Goal: Task Accomplishment & Management: Manage account settings

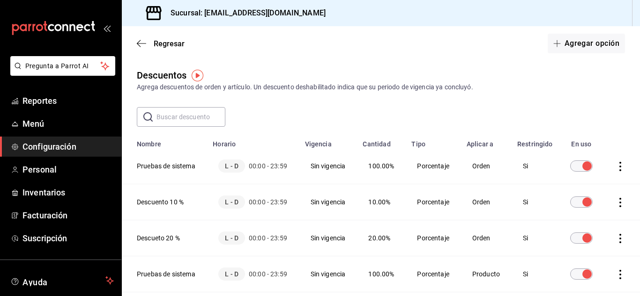
click at [136, 42] on div "Regresar Agregar opción" at bounding box center [381, 43] width 518 height 35
click at [141, 46] on icon "button" at bounding box center [141, 43] width 9 height 8
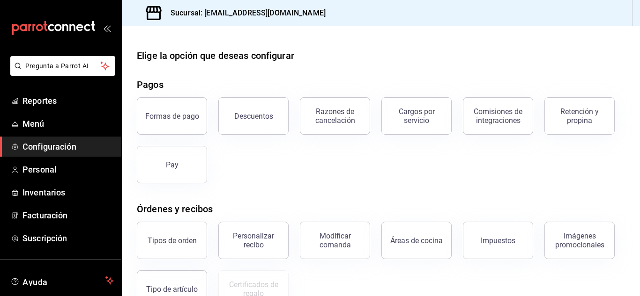
click at [59, 142] on span "Configuración" at bounding box center [67, 147] width 91 height 13
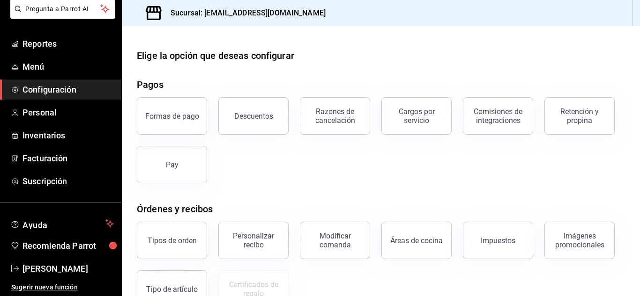
click at [332, 214] on div "Modificar comanda" at bounding box center [329, 235] width 81 height 49
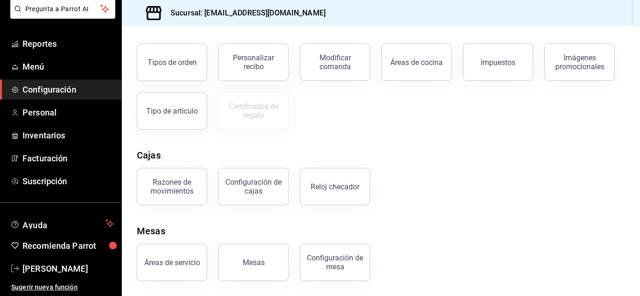
scroll to position [0, 0]
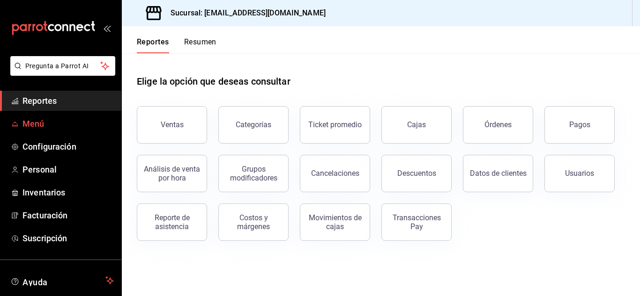
click at [30, 126] on span "Menú" at bounding box center [67, 124] width 91 height 13
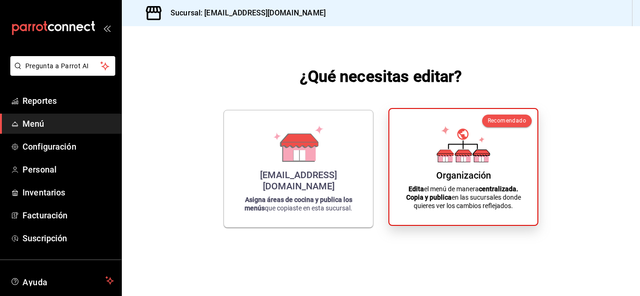
click at [466, 155] on icon at bounding box center [463, 153] width 16 height 6
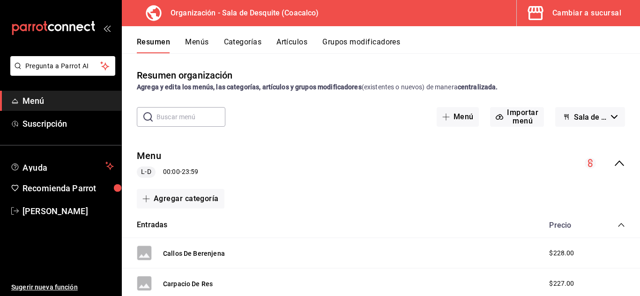
click at [191, 40] on button "Menús" at bounding box center [196, 45] width 23 height 16
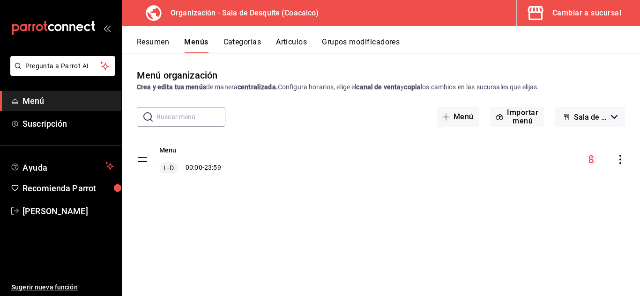
click at [193, 42] on button "Menús" at bounding box center [196, 45] width 24 height 16
click at [151, 42] on button "Resumen" at bounding box center [153, 45] width 32 height 16
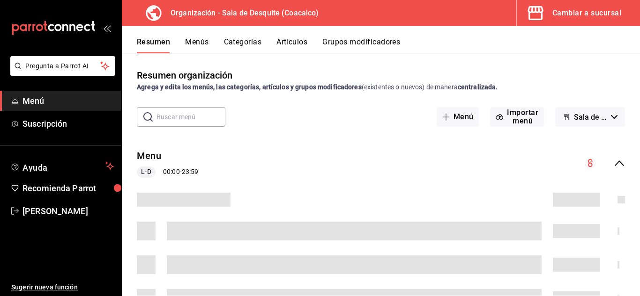
click at [32, 101] on span "Menú" at bounding box center [67, 101] width 91 height 13
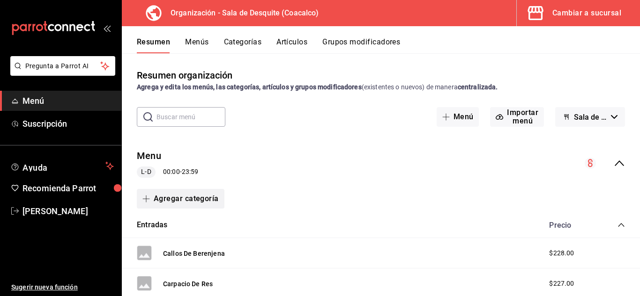
click at [175, 196] on button "Agregar categoría" at bounding box center [181, 199] width 88 height 20
click at [197, 43] on div at bounding box center [320, 148] width 640 height 296
click at [170, 199] on button "Agregar categoría" at bounding box center [181, 199] width 88 height 20
click at [176, 252] on li "Categoría nueva" at bounding box center [177, 247] width 80 height 23
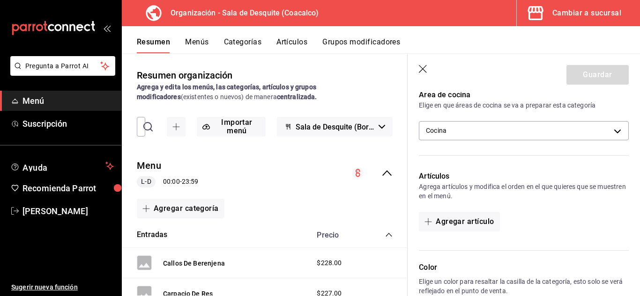
scroll to position [167, 0]
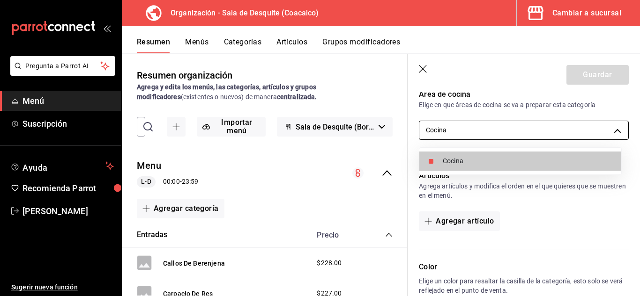
click at [610, 133] on body "Pregunta a Parrot AI Menú Suscripción Ayuda Recomienda Parrot Jonathan Ruíz Sug…" at bounding box center [320, 148] width 640 height 296
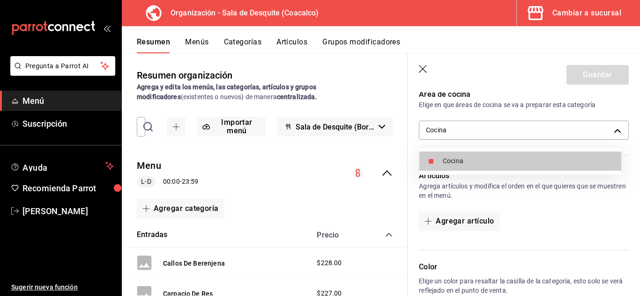
click at [610, 133] on div at bounding box center [320, 148] width 640 height 296
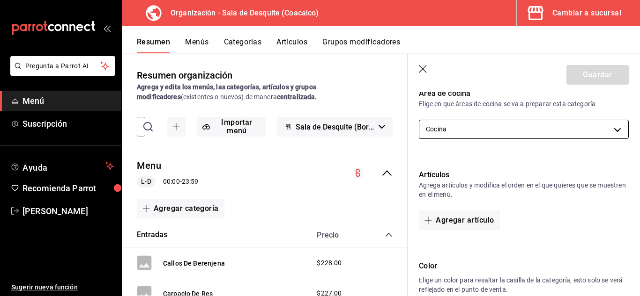
scroll to position [196, 0]
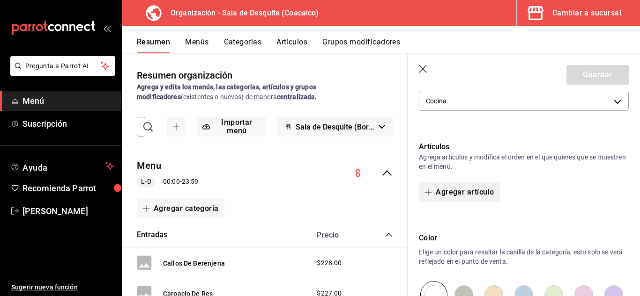
click at [472, 194] on button "Agregar artículo" at bounding box center [459, 193] width 81 height 20
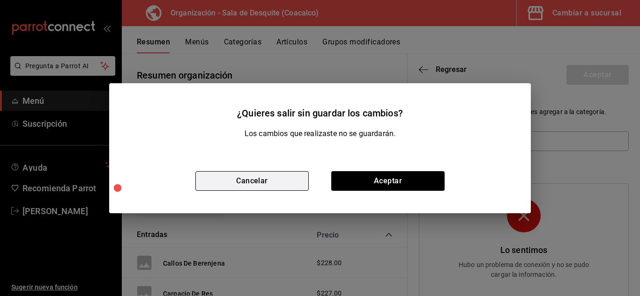
click at [271, 175] on button "Cancelar" at bounding box center [251, 181] width 113 height 20
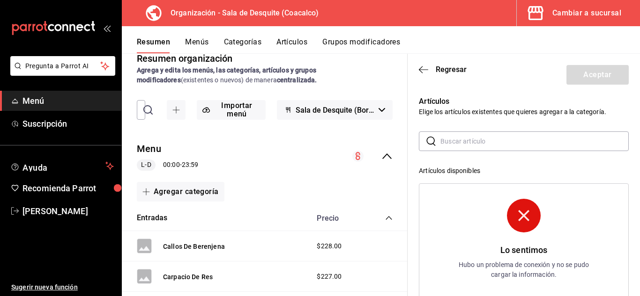
scroll to position [18, 0]
click at [422, 71] on icon "button" at bounding box center [423, 70] width 9 height 8
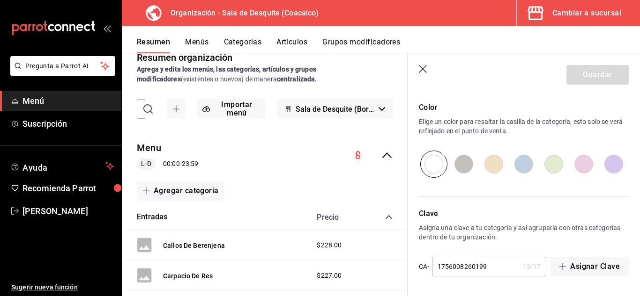
scroll to position [0, 0]
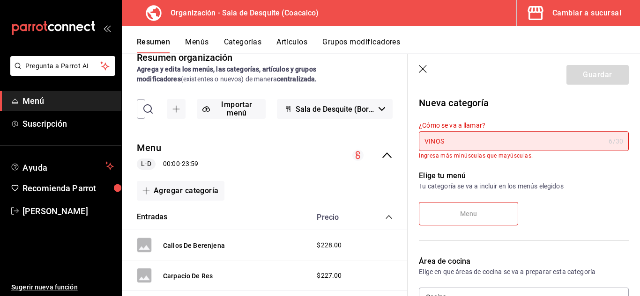
click at [476, 143] on input "VINOS" at bounding box center [512, 141] width 186 height 19
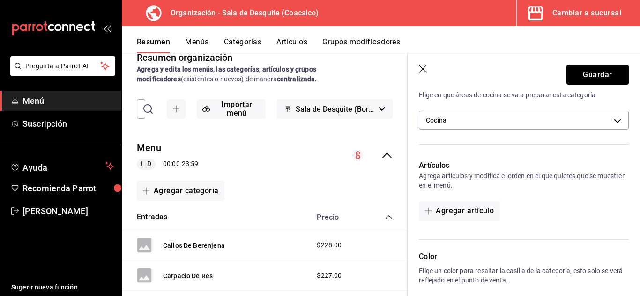
scroll to position [190, 0]
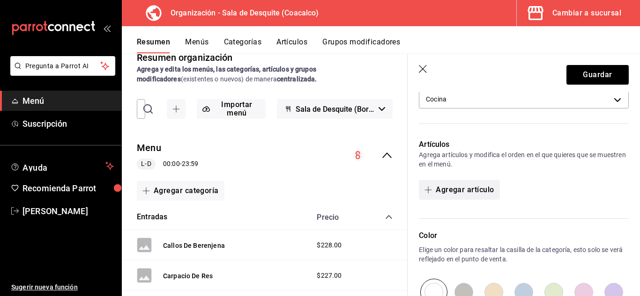
type input "Vinos"
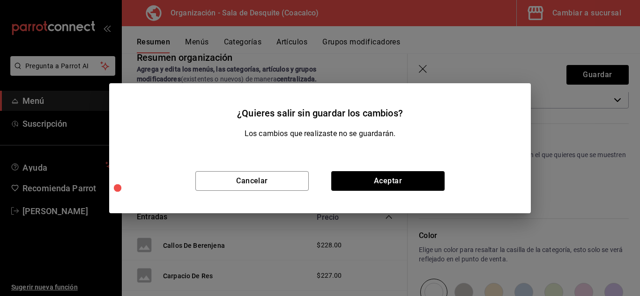
click at [275, 194] on div "Cancelar Aceptar" at bounding box center [320, 181] width 422 height 65
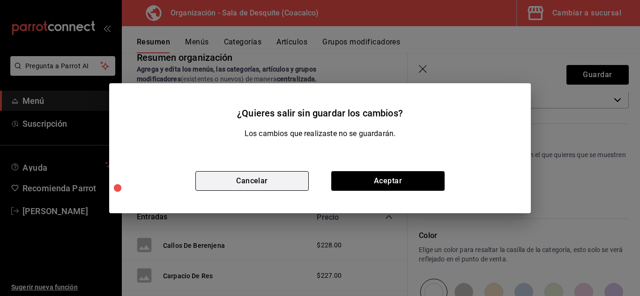
click at [271, 186] on button "Cancelar" at bounding box center [251, 181] width 113 height 20
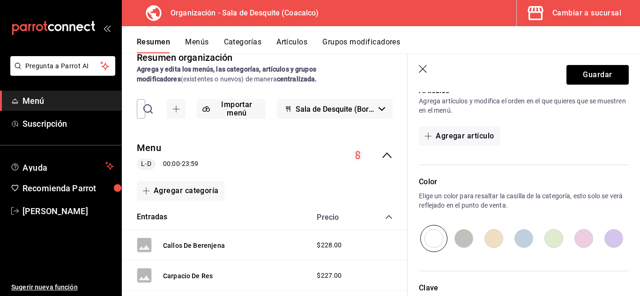
scroll to position [244, 0]
click at [472, 137] on button "Agregar artículo" at bounding box center [459, 136] width 81 height 20
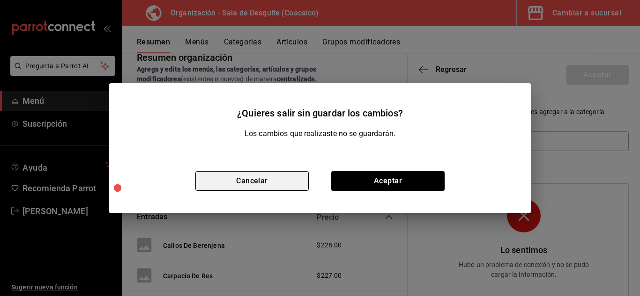
click at [258, 177] on button "Cancelar" at bounding box center [251, 181] width 113 height 20
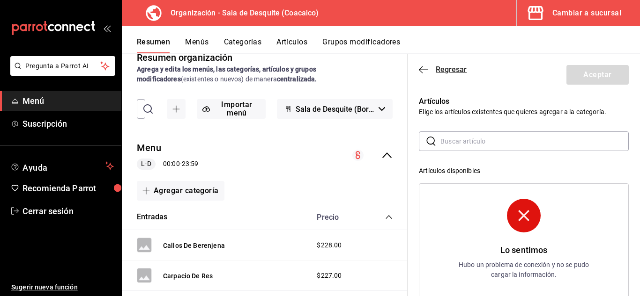
click at [425, 66] on icon "button" at bounding box center [423, 70] width 9 height 8
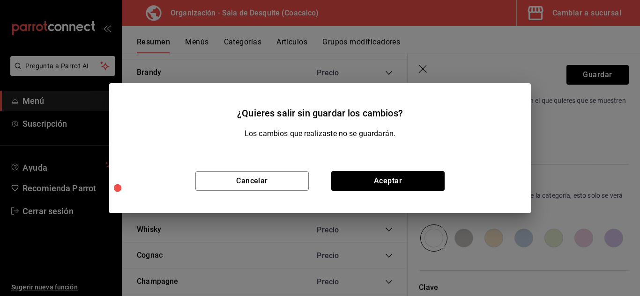
scroll to position [965, 0]
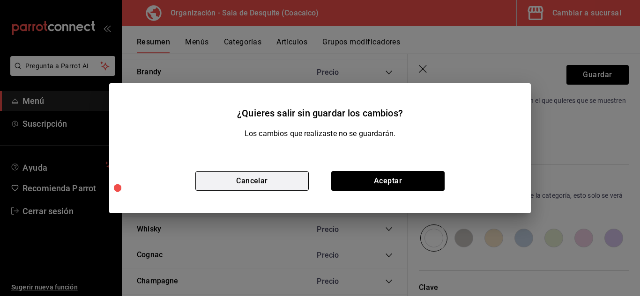
click at [228, 186] on button "Cancelar" at bounding box center [251, 181] width 113 height 20
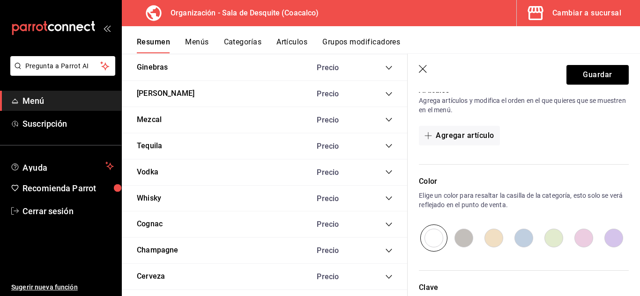
scroll to position [998, 0]
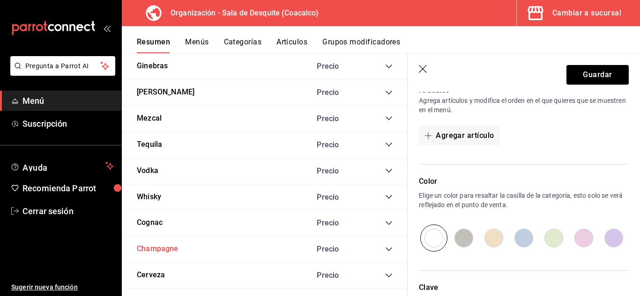
click at [145, 252] on button "Champagne" at bounding box center [158, 249] width 42 height 11
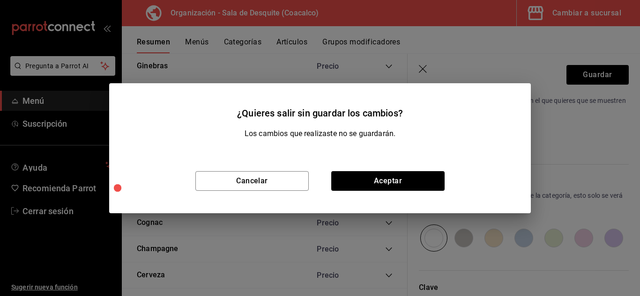
click at [423, 194] on div "Cancelar Aceptar" at bounding box center [320, 181] width 422 height 65
click at [301, 47] on div "¿Quieres salir sin guardar los cambios? Los cambios que realizaste no se guarda…" at bounding box center [320, 148] width 640 height 296
click at [181, 59] on div "¿Quieres salir sin guardar los cambios? Los cambios que realizaste no se guarda…" at bounding box center [320, 148] width 640 height 296
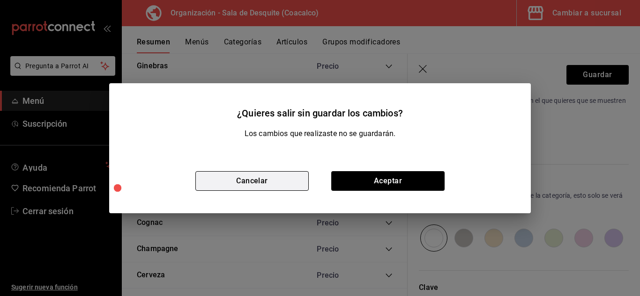
click at [214, 178] on button "Cancelar" at bounding box center [251, 181] width 113 height 20
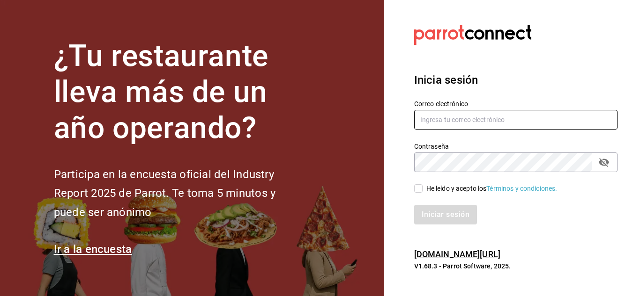
type input "[EMAIL_ADDRESS][DOMAIN_NAME]"
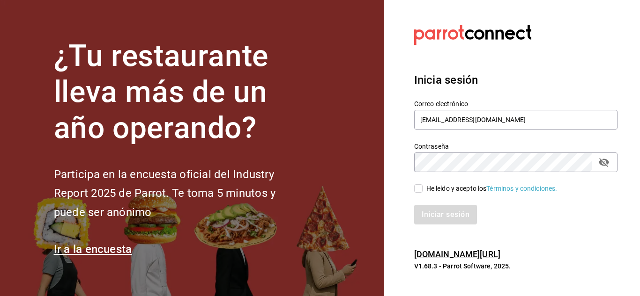
click at [416, 187] on input "He leído y acepto los Términos y condiciones." at bounding box center [418, 189] width 8 height 8
checkbox input "true"
click at [437, 215] on button "Iniciar sesión" at bounding box center [446, 215] width 64 height 20
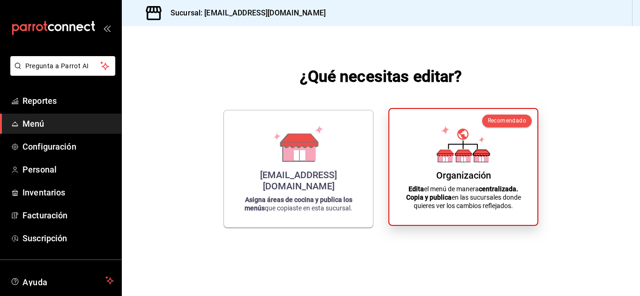
click at [440, 154] on icon at bounding box center [445, 154] width 16 height 0
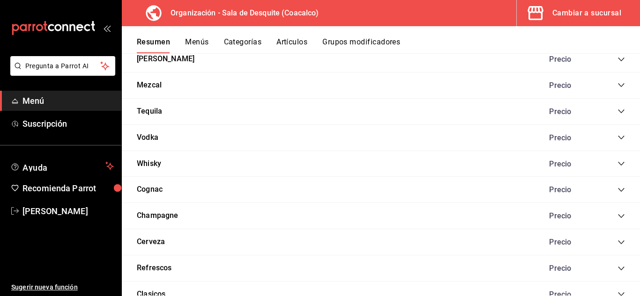
scroll to position [1024, 0]
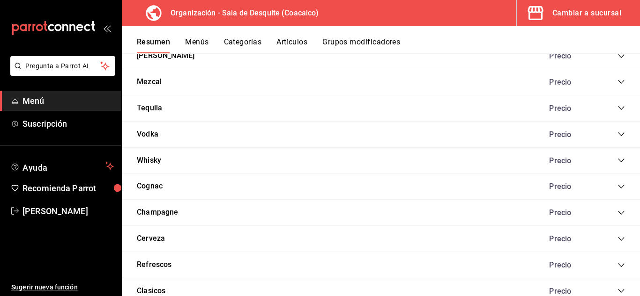
click at [617, 215] on icon "collapse-category-row" at bounding box center [620, 212] width 7 height 7
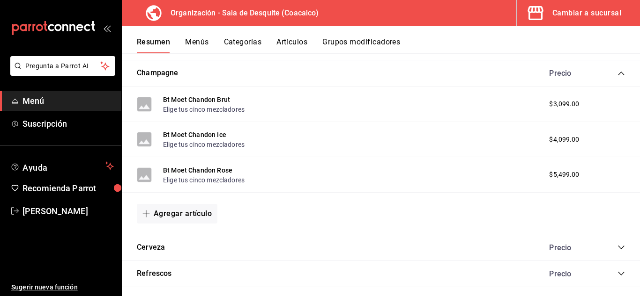
scroll to position [1164, 0]
click at [176, 213] on button "Agregar artículo" at bounding box center [177, 214] width 81 height 20
click at [178, 259] on li "Artículo nuevo" at bounding box center [174, 261] width 74 height 23
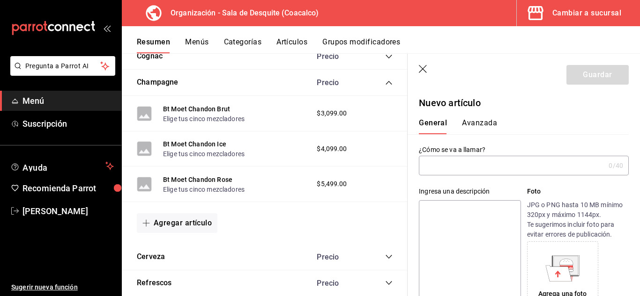
click at [456, 168] on input "text" at bounding box center [512, 165] width 186 height 19
type input "C"
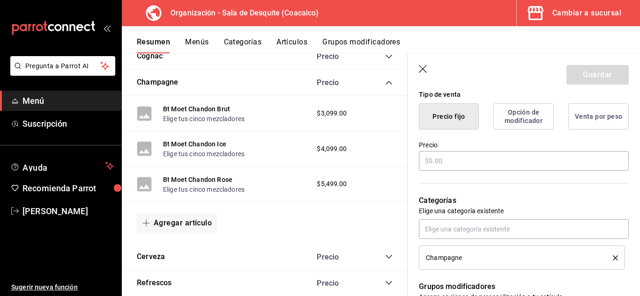
scroll to position [235, 0]
type input "Vino"
click at [456, 168] on input "text" at bounding box center [524, 160] width 210 height 20
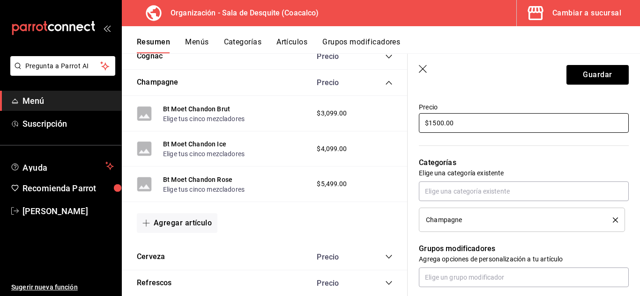
scroll to position [277, 0]
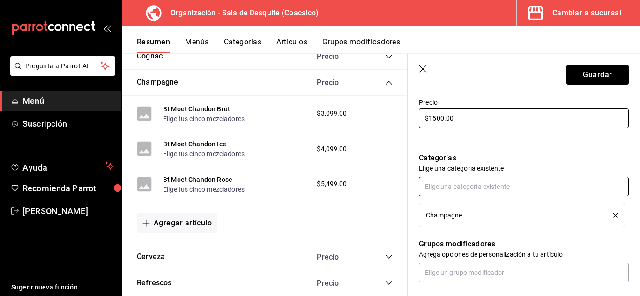
type input "$1500.00"
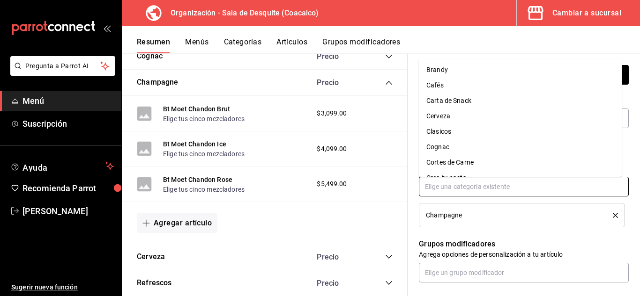
click at [459, 192] on input "text" at bounding box center [524, 187] width 210 height 20
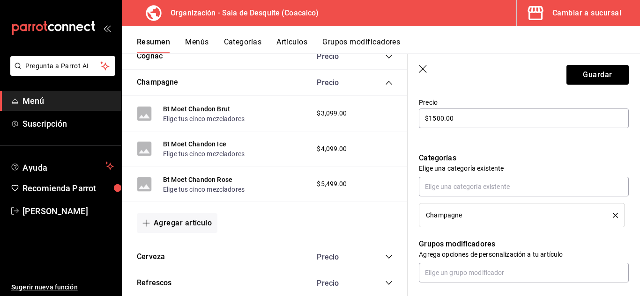
click at [496, 235] on div "Grupos modificadores Agrega opciones de personalización a tu artículo" at bounding box center [517, 255] width 221 height 55
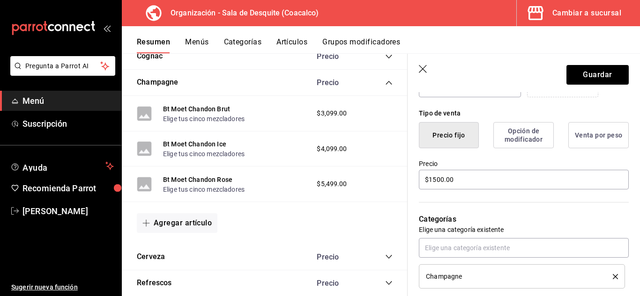
scroll to position [219, 0]
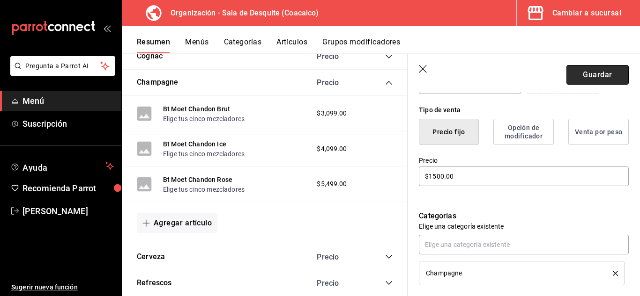
click at [592, 69] on button "Guardar" at bounding box center [597, 75] width 62 height 20
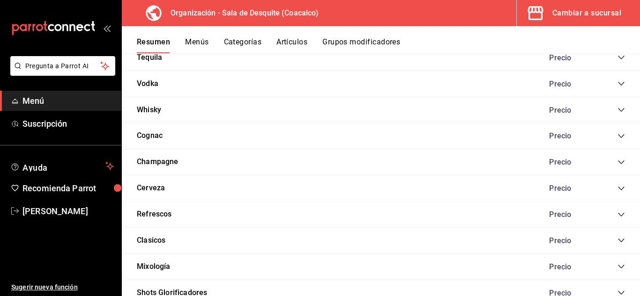
scroll to position [1074, 0]
click at [166, 160] on button "Champagne" at bounding box center [158, 162] width 42 height 11
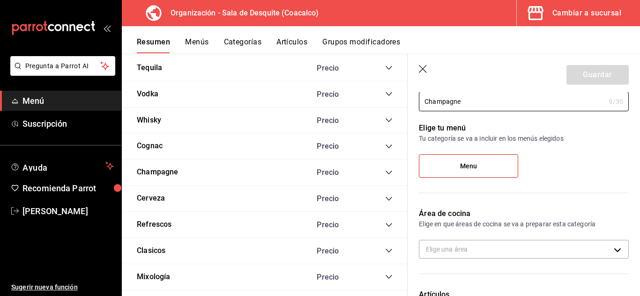
scroll to position [40, 0]
click at [385, 170] on icon "collapse-category-row" at bounding box center [388, 172] width 7 height 7
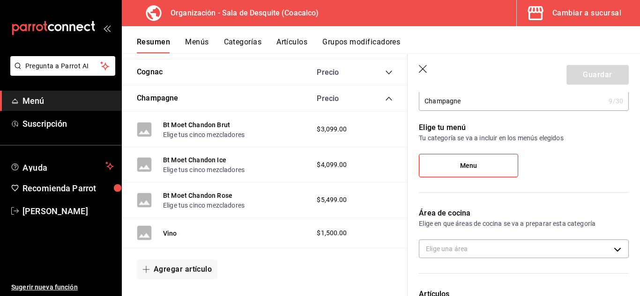
scroll to position [1149, 0]
click at [169, 231] on button "Vino" at bounding box center [170, 233] width 14 height 9
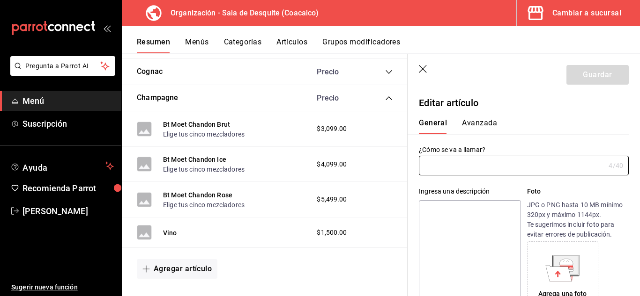
type input "Vino"
type input "AR-1756008435300"
type input "$1500.00"
type input "V"
type input "Bt Museum tinto"
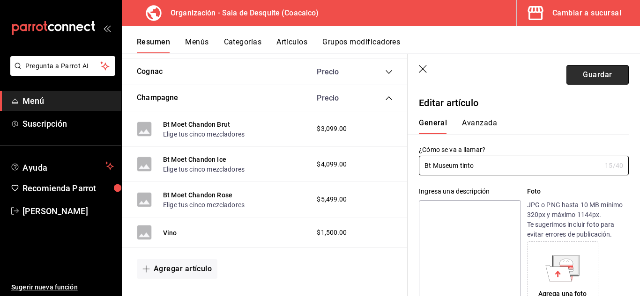
click at [581, 76] on button "Guardar" at bounding box center [597, 75] width 62 height 20
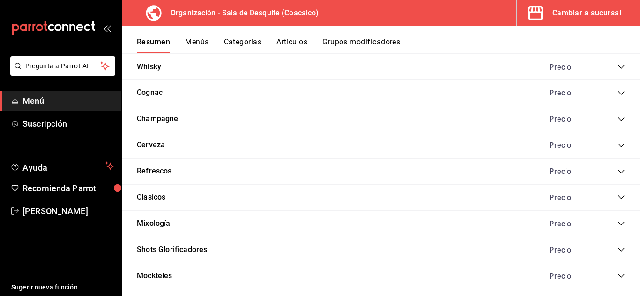
scroll to position [1118, 0]
click at [169, 123] on button "Champagne" at bounding box center [158, 119] width 42 height 11
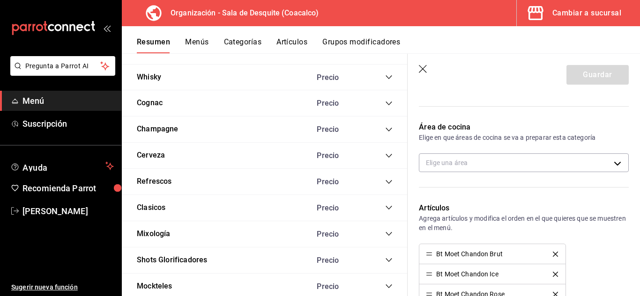
scroll to position [129, 0]
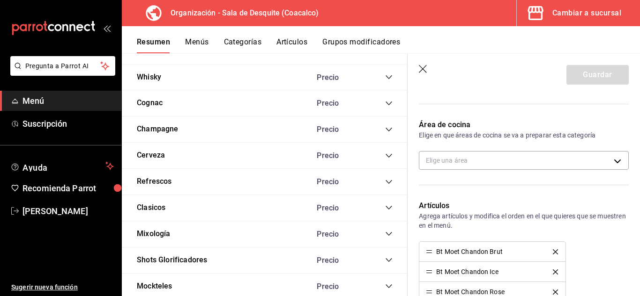
click at [385, 128] on icon "collapse-category-row" at bounding box center [388, 129] width 7 height 7
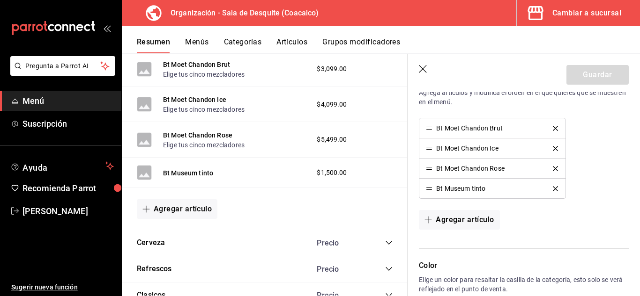
scroll to position [1209, 0]
click at [192, 210] on button "Agregar artículo" at bounding box center [177, 210] width 81 height 20
click at [161, 260] on li "Artículo nuevo" at bounding box center [174, 257] width 74 height 23
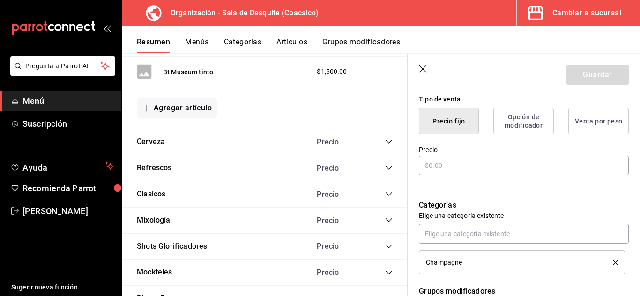
scroll to position [230, 0]
type input "Bt chablis 1er cru"
click at [437, 165] on input "text" at bounding box center [524, 165] width 210 height 20
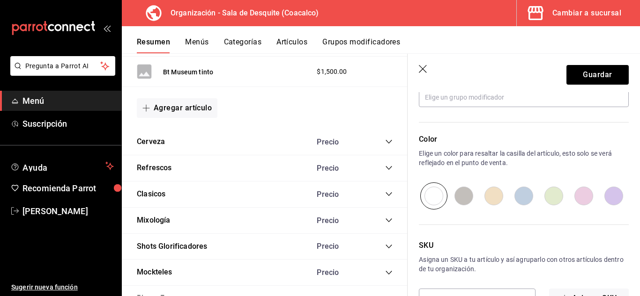
scroll to position [453, 0]
type input "$1350.00"
click at [593, 74] on button "Guardar" at bounding box center [597, 75] width 62 height 20
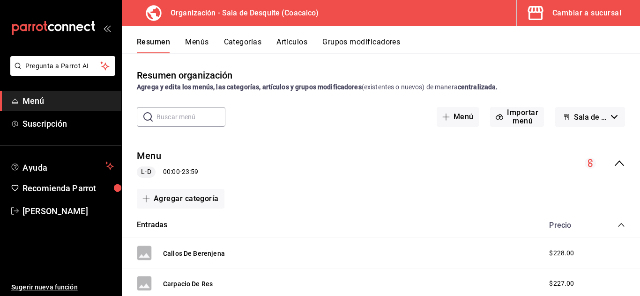
click at [195, 44] on button "Menús" at bounding box center [196, 45] width 23 height 16
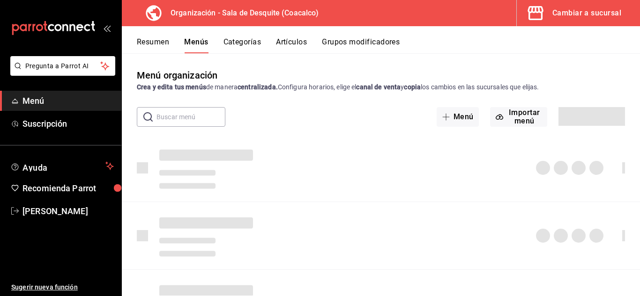
click at [141, 38] on button "Resumen" at bounding box center [153, 45] width 32 height 16
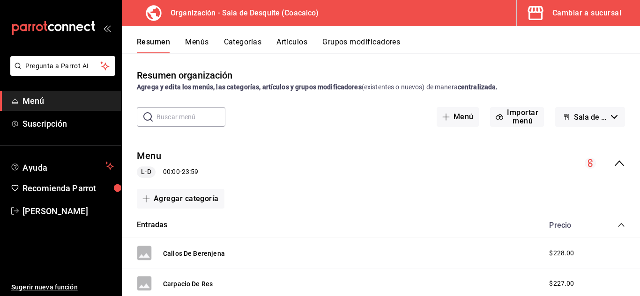
click at [199, 43] on button "Menús" at bounding box center [196, 45] width 23 height 16
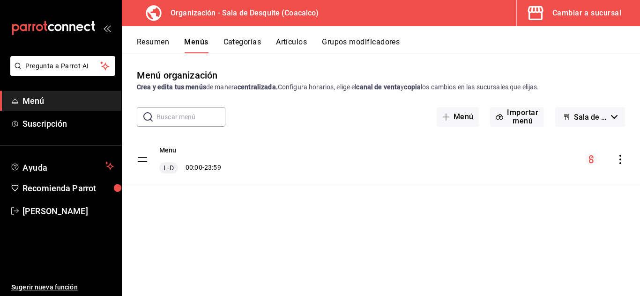
click at [32, 100] on span "Menú" at bounding box center [67, 101] width 91 height 13
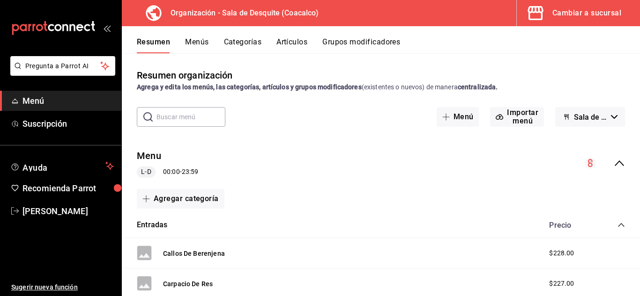
click at [32, 100] on span "Menú" at bounding box center [67, 101] width 91 height 13
click at [199, 43] on button "Menús" at bounding box center [196, 45] width 23 height 16
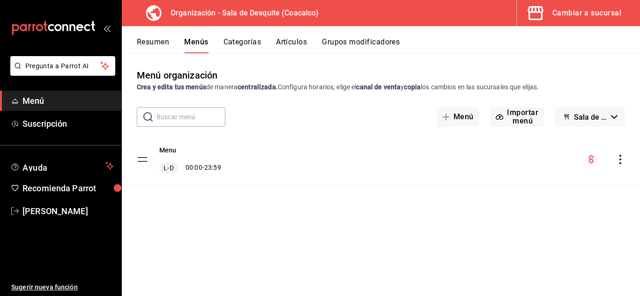
click at [243, 45] on button "Categorías" at bounding box center [242, 45] width 38 height 16
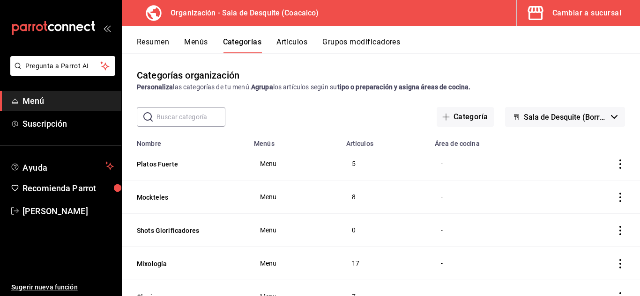
click at [367, 45] on button "Grupos modificadores" at bounding box center [361, 45] width 78 height 16
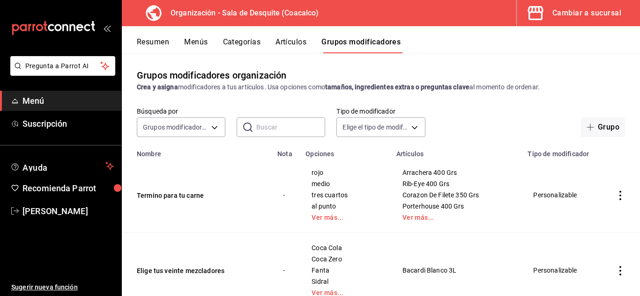
click at [155, 43] on button "Resumen" at bounding box center [153, 45] width 32 height 16
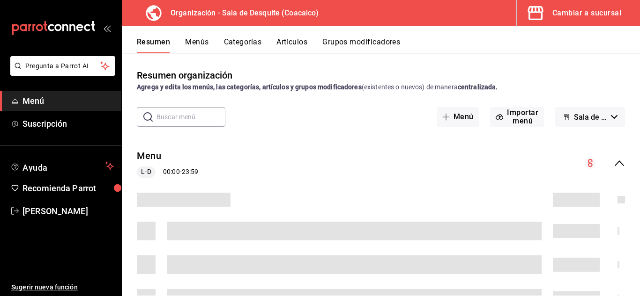
click at [28, 105] on span "Menú" at bounding box center [67, 101] width 91 height 13
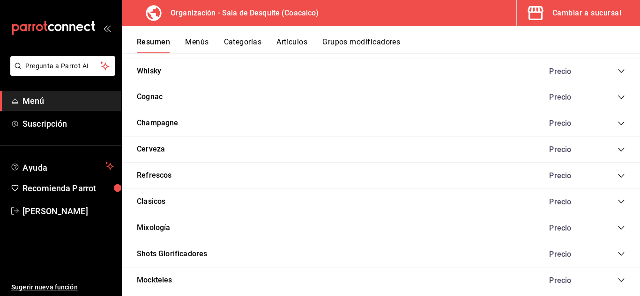
scroll to position [1114, 0]
click at [159, 122] on button "Champagne" at bounding box center [158, 123] width 42 height 11
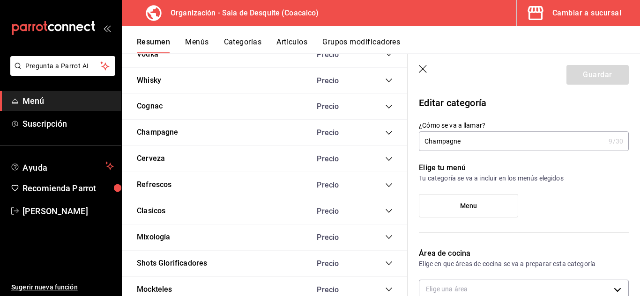
click at [385, 134] on icon "collapse-category-row" at bounding box center [388, 132] width 7 height 7
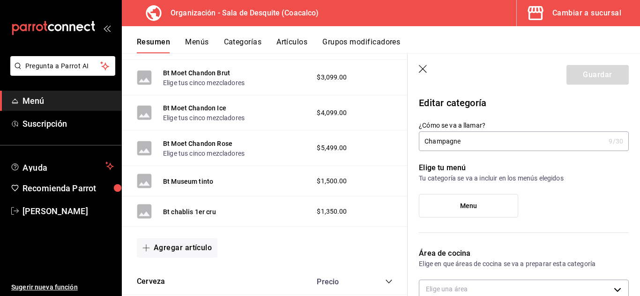
scroll to position [1201, 0]
click at [421, 68] on icon "button" at bounding box center [423, 69] width 9 height 9
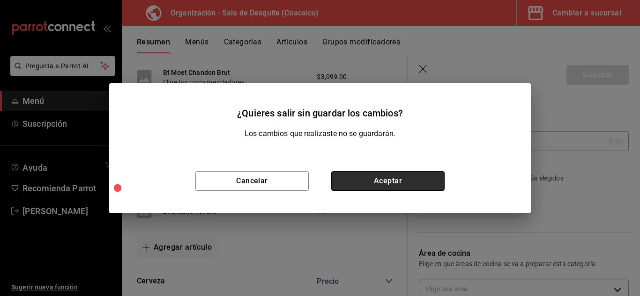
click at [390, 182] on button "Aceptar" at bounding box center [387, 181] width 113 height 20
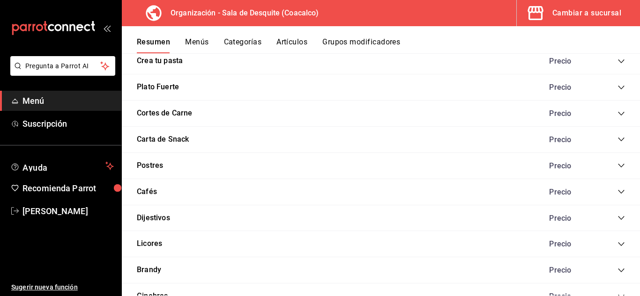
scroll to position [755, 0]
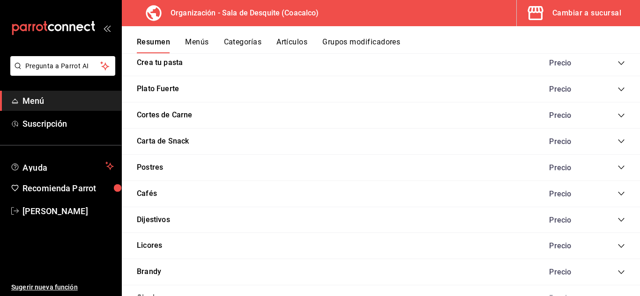
click at [194, 40] on button "Menús" at bounding box center [196, 45] width 23 height 16
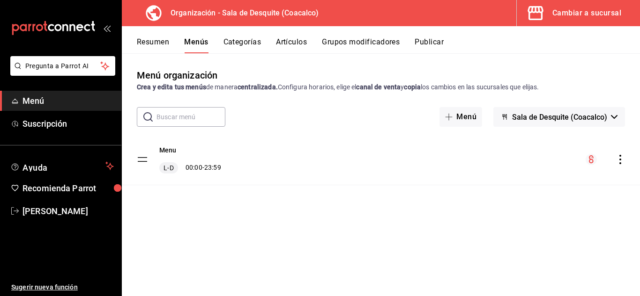
click at [159, 47] on button "Resumen" at bounding box center [153, 45] width 32 height 16
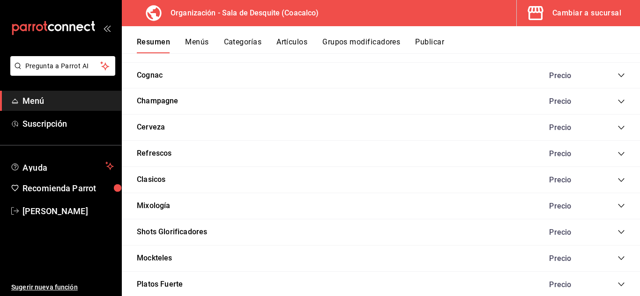
scroll to position [1108, 0]
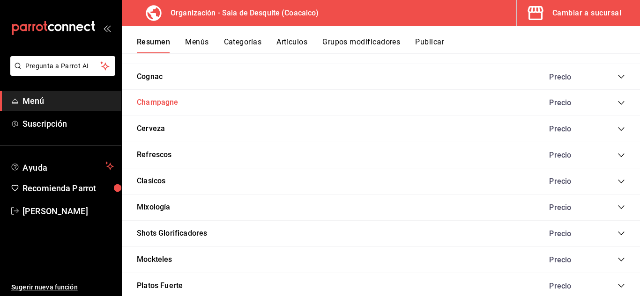
click at [157, 103] on button "Champagne" at bounding box center [158, 102] width 42 height 11
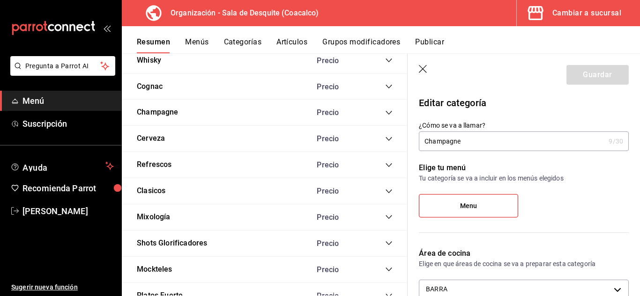
click at [377, 114] on div "Precio" at bounding box center [349, 112] width 85 height 9
click at [385, 113] on icon "collapse-category-row" at bounding box center [388, 113] width 6 height 4
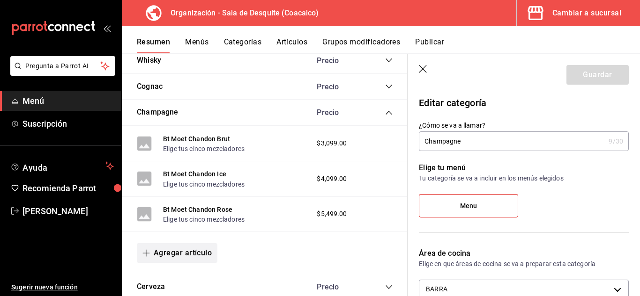
click at [187, 254] on button "Agregar artículo" at bounding box center [177, 254] width 81 height 20
click at [179, 275] on li "Artículo nuevo" at bounding box center [174, 273] width 74 height 23
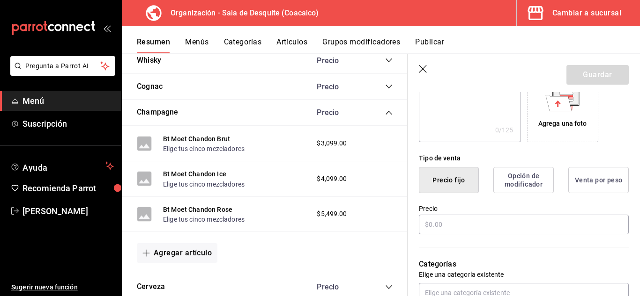
scroll to position [171, 0]
type input "Bt Museum"
click at [482, 232] on input "text" at bounding box center [524, 225] width 210 height 20
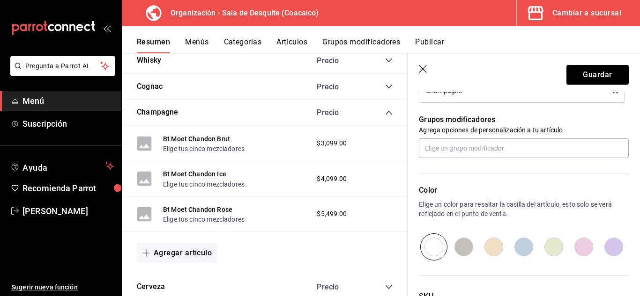
scroll to position [483, 0]
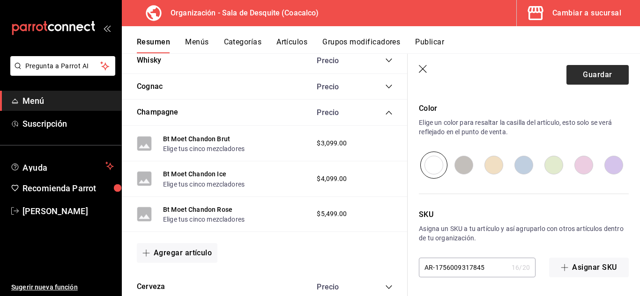
type input "$1500.00"
click at [592, 73] on button "Guardar" at bounding box center [597, 75] width 62 height 20
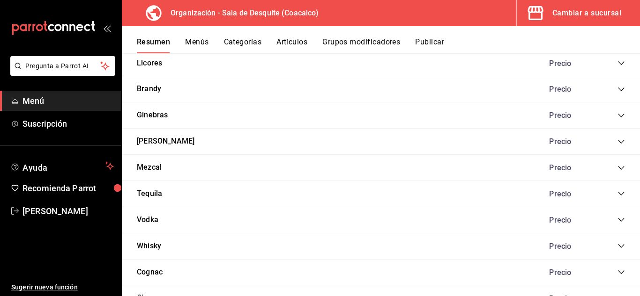
scroll to position [913, 0]
click at [153, 246] on button "Whisky" at bounding box center [149, 246] width 24 height 11
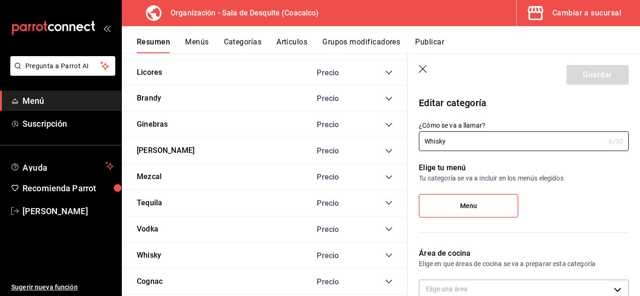
type input "e9a3730d-e1df-4c9f-b4f7-b50c8000d11a"
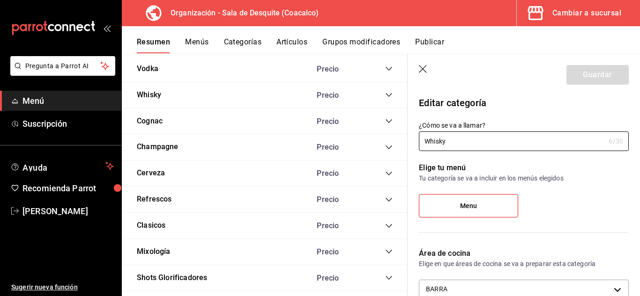
scroll to position [1074, 0]
click at [385, 96] on icon "collapse-category-row" at bounding box center [388, 94] width 7 height 7
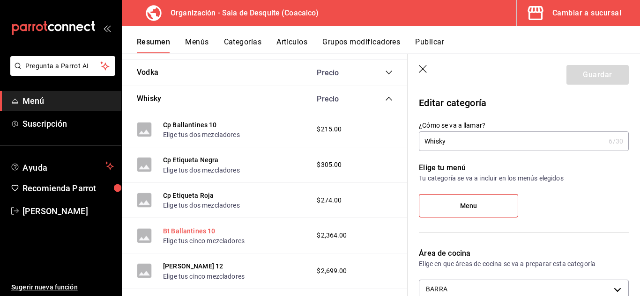
scroll to position [1069, 0]
click at [385, 98] on icon "collapse-category-row" at bounding box center [388, 99] width 7 height 7
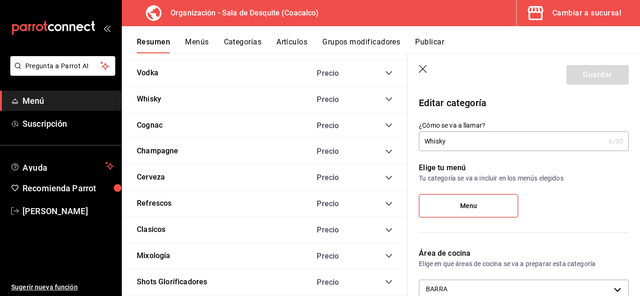
click at [385, 152] on icon "collapse-category-row" at bounding box center [388, 151] width 7 height 7
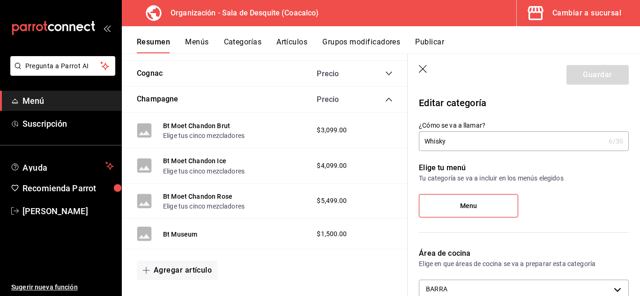
scroll to position [1122, 0]
click at [188, 273] on button "Agregar artículo" at bounding box center [177, 270] width 81 height 20
click at [183, 273] on li "Artículo nuevo" at bounding box center [174, 273] width 74 height 23
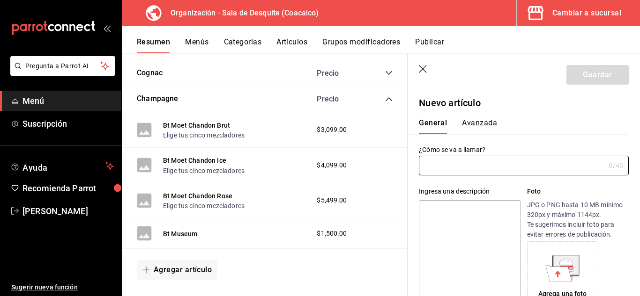
type input "AR-1756009378187"
type input "V"
click at [432, 165] on input "Bt 1er gran cru" at bounding box center [510, 165] width 182 height 19
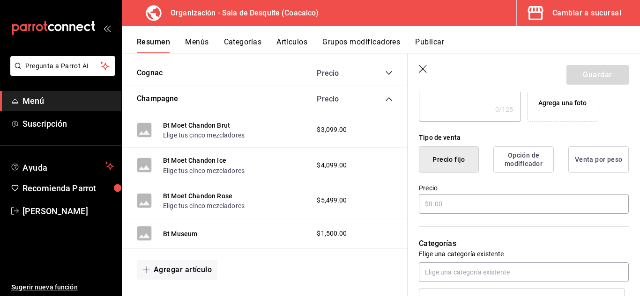
scroll to position [192, 0]
type input "Bt Chablis 1er gran cru"
click at [466, 206] on input "text" at bounding box center [524, 204] width 210 height 20
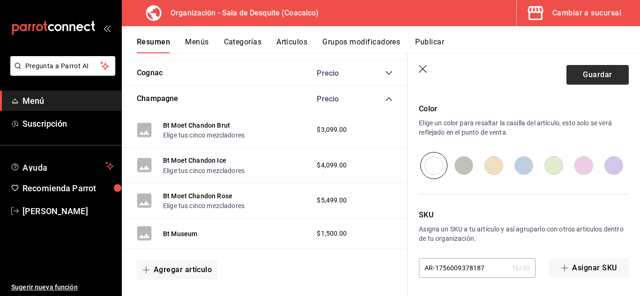
scroll to position [483, 0]
type input "$1450.00"
click at [602, 67] on button "Guardar" at bounding box center [597, 75] width 62 height 20
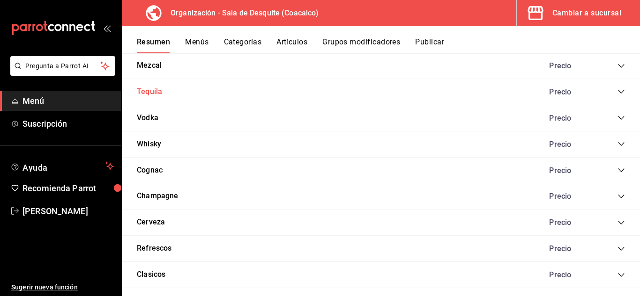
scroll to position [1015, 0]
click at [156, 196] on button "Champagne" at bounding box center [158, 195] width 42 height 11
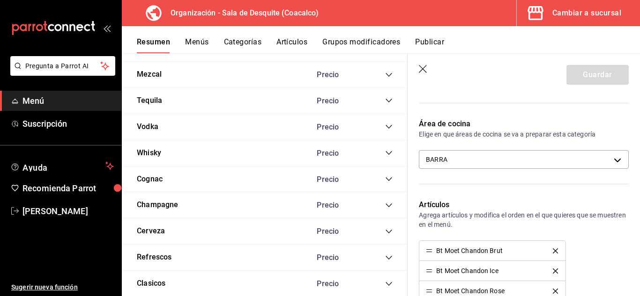
scroll to position [133, 0]
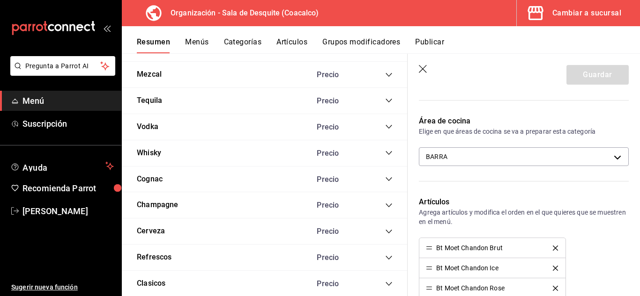
click at [385, 203] on div "Champagne Precio" at bounding box center [265, 205] width 286 height 26
click at [385, 205] on icon "collapse-category-row" at bounding box center [388, 205] width 7 height 7
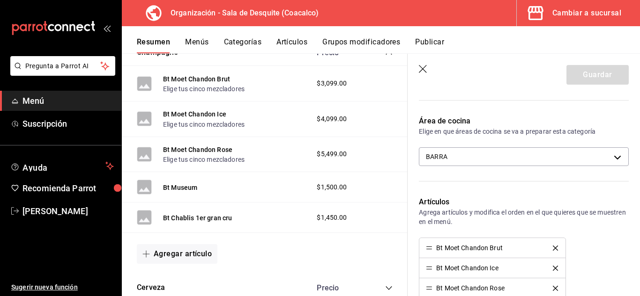
scroll to position [1169, 0]
click at [433, 43] on button "Publicar" at bounding box center [429, 45] width 29 height 16
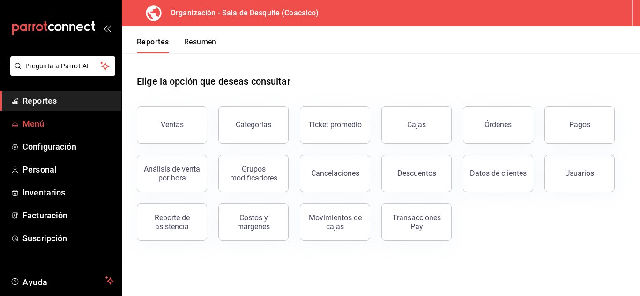
click at [39, 125] on span "Menú" at bounding box center [67, 124] width 91 height 13
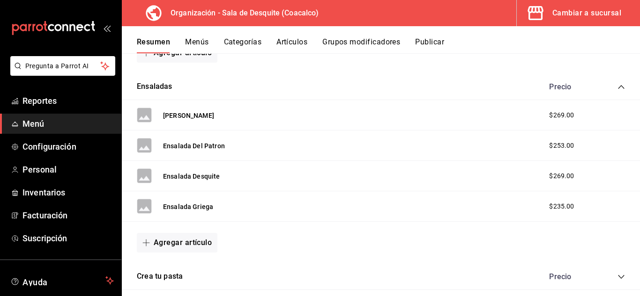
scroll to position [1138, 0]
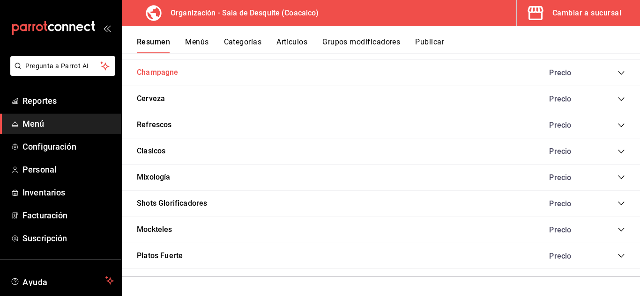
click at [177, 71] on button "Champagne" at bounding box center [158, 72] width 42 height 11
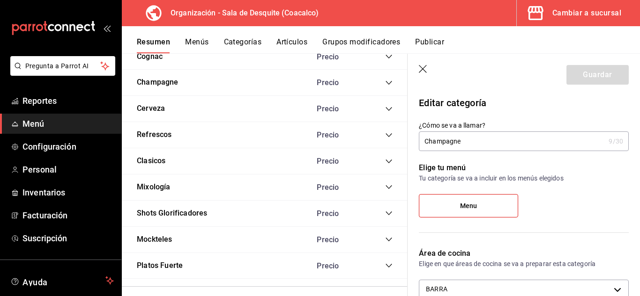
click at [385, 82] on icon "collapse-category-row" at bounding box center [388, 82] width 7 height 7
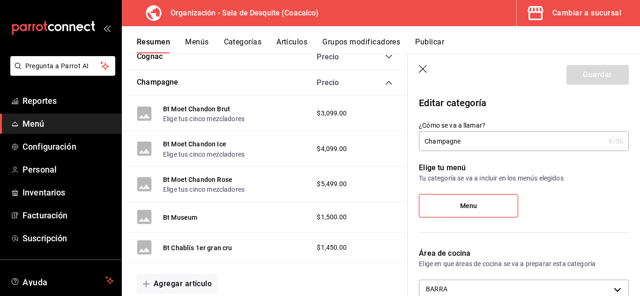
click at [433, 37] on button "Publicar" at bounding box center [429, 45] width 29 height 16
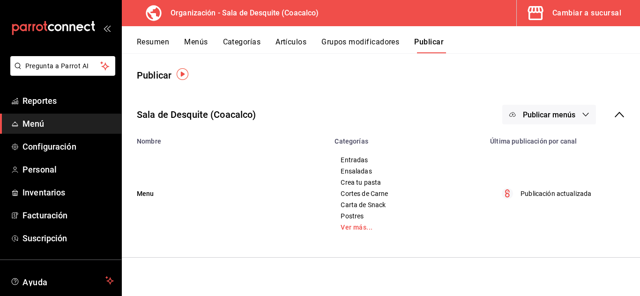
click at [562, 114] on span "Publicar menús" at bounding box center [549, 115] width 52 height 9
click at [565, 141] on span "Punto de venta" at bounding box center [562, 146] width 45 height 10
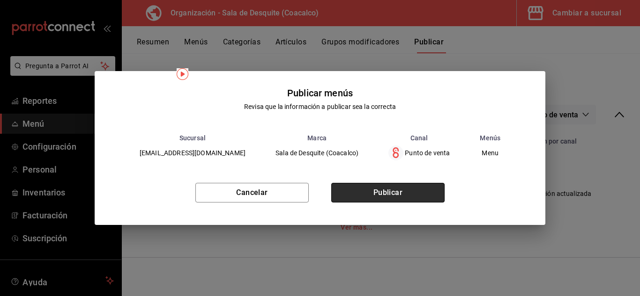
click at [400, 192] on button "Publicar" at bounding box center [387, 193] width 113 height 20
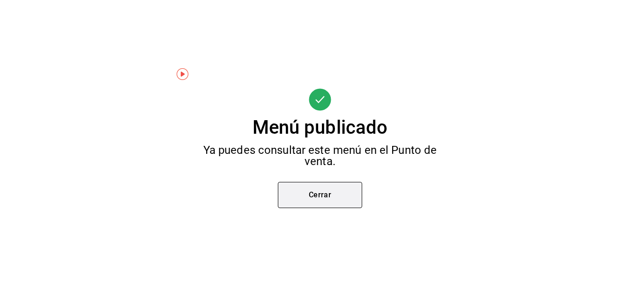
click at [336, 195] on button "Cerrar" at bounding box center [320, 195] width 84 height 26
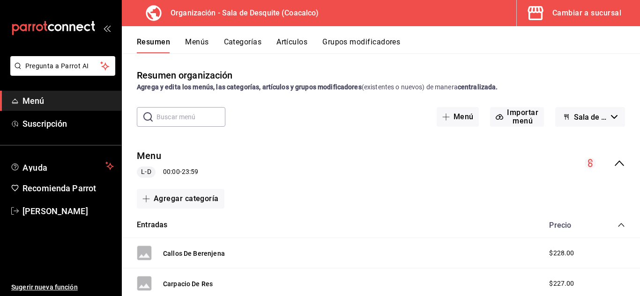
click at [584, 12] on div "Cambiar a sucursal" at bounding box center [586, 13] width 69 height 13
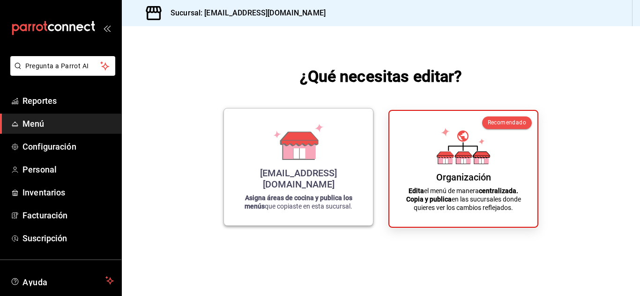
click at [327, 172] on div "saladedesquite@coacalco.com Asigna áreas de cocina y publica los menús que copi…" at bounding box center [298, 167] width 126 height 102
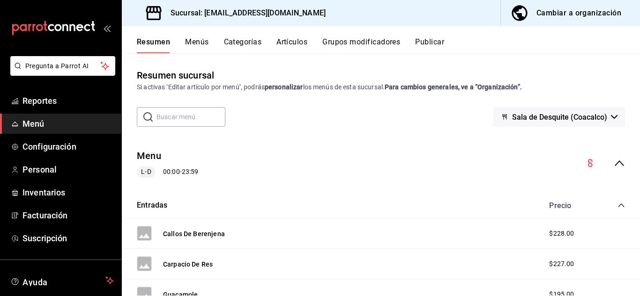
click at [429, 38] on button "Publicar" at bounding box center [429, 45] width 29 height 16
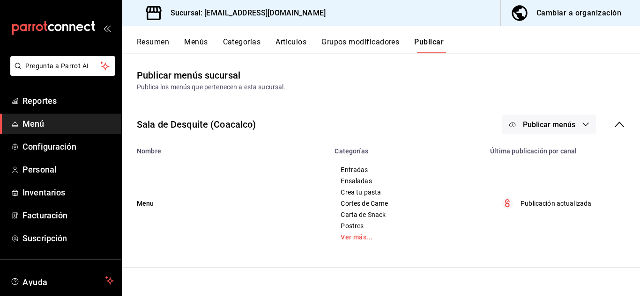
click at [541, 126] on span "Publicar menús" at bounding box center [549, 124] width 52 height 9
click at [555, 155] on span "Punto de venta" at bounding box center [562, 155] width 45 height 10
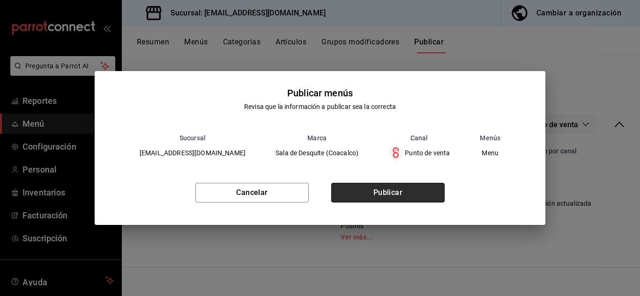
click at [403, 190] on button "Publicar" at bounding box center [387, 193] width 113 height 20
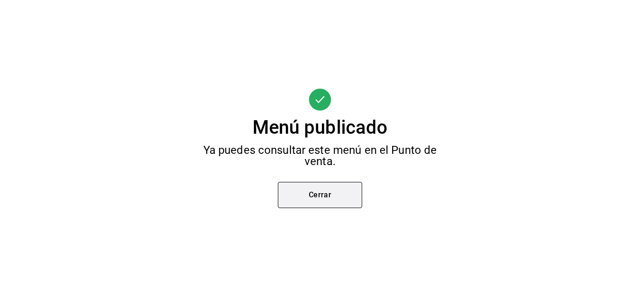
click at [346, 190] on button "Cerrar" at bounding box center [320, 195] width 84 height 26
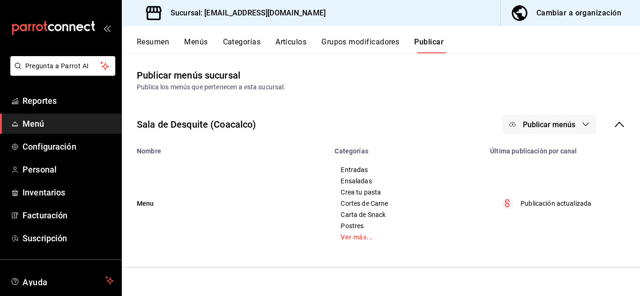
click at [199, 43] on button "Menús" at bounding box center [195, 45] width 23 height 16
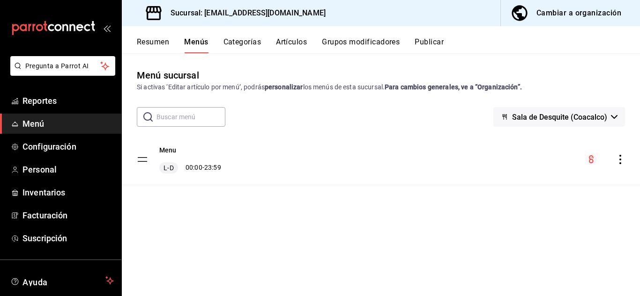
click at [33, 125] on span "Menú" at bounding box center [67, 124] width 91 height 13
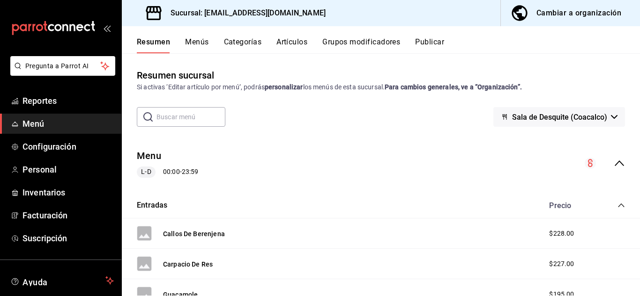
click at [197, 45] on button "Menús" at bounding box center [196, 45] width 23 height 16
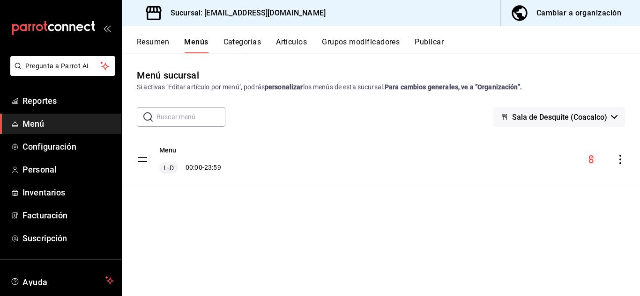
click at [168, 50] on button "Resumen" at bounding box center [153, 45] width 32 height 16
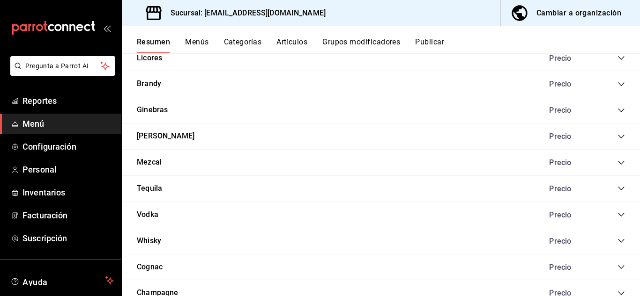
scroll to position [992, 0]
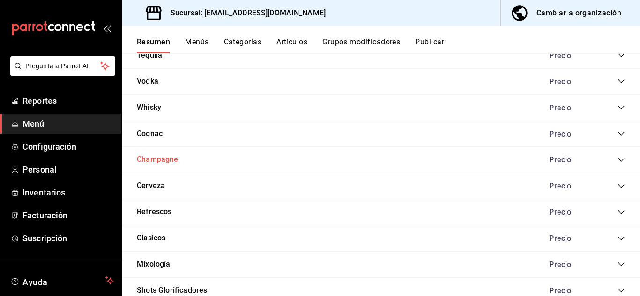
click at [160, 164] on button "Champagne" at bounding box center [158, 160] width 42 height 11
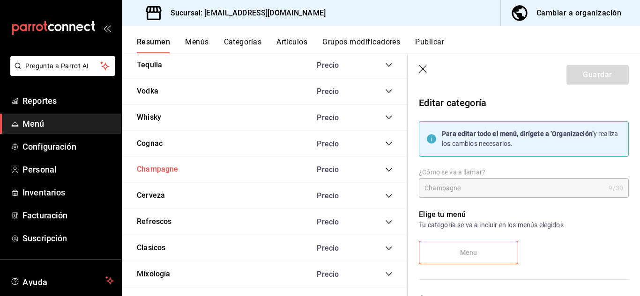
type input "e9a3730d-e1df-4c9f-b4f7-b50c8000d11a"
click at [160, 164] on div "Champagne Precio" at bounding box center [265, 170] width 286 height 26
click at [163, 171] on button "Champagne" at bounding box center [158, 169] width 42 height 11
click at [385, 170] on icon "collapse-category-row" at bounding box center [388, 169] width 7 height 7
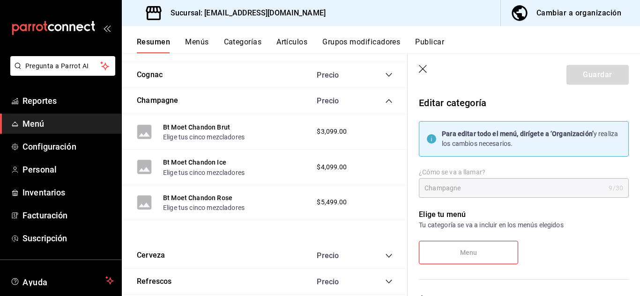
scroll to position [1061, 0]
click at [429, 44] on button "Publicar" at bounding box center [429, 45] width 29 height 16
